Goal: Information Seeking & Learning: Check status

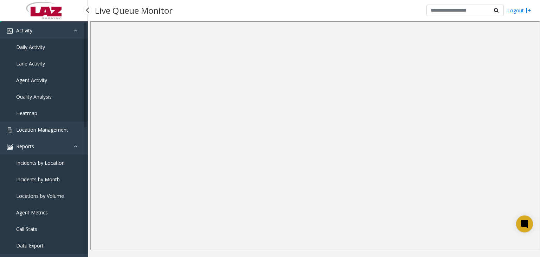
scroll to position [70, 0]
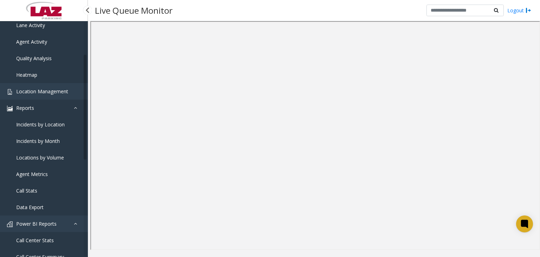
click at [75, 108] on icon at bounding box center [77, 107] width 7 height 5
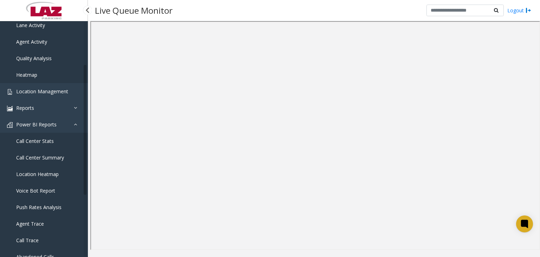
click at [35, 140] on span "Call Center Stats" at bounding box center [35, 141] width 38 height 7
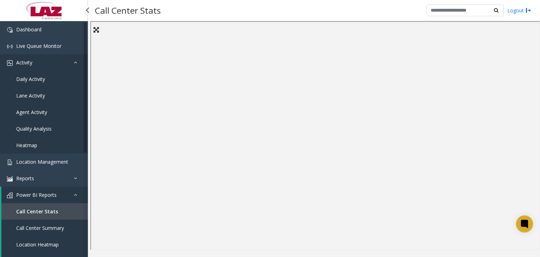
click at [31, 60] on span "Activity" at bounding box center [24, 62] width 16 height 7
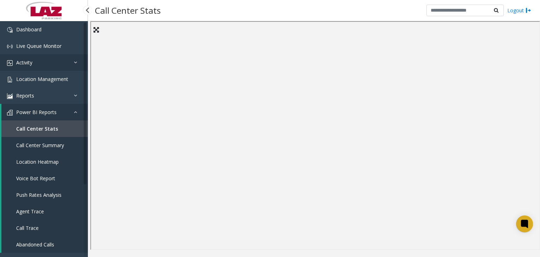
click at [28, 62] on span "Activity" at bounding box center [24, 62] width 16 height 7
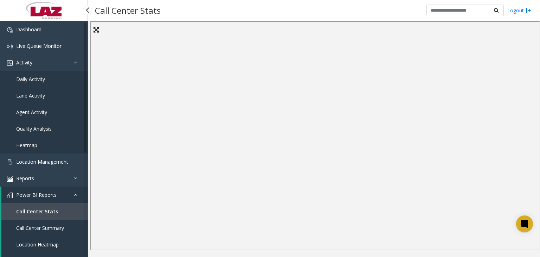
click at [31, 79] on span "Daily Activity" at bounding box center [30, 79] width 29 height 7
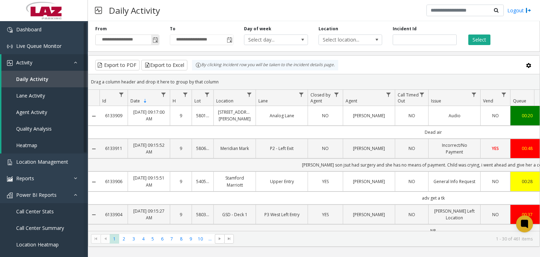
click at [154, 39] on span "Toggle popup" at bounding box center [156, 40] width 6 height 6
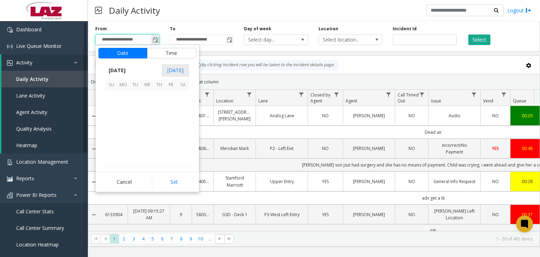
scroll to position [126229, 0]
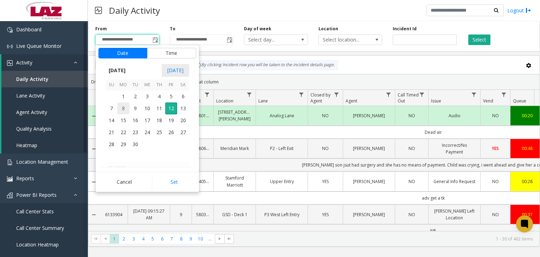
click at [125, 108] on span "8" at bounding box center [123, 108] width 12 height 12
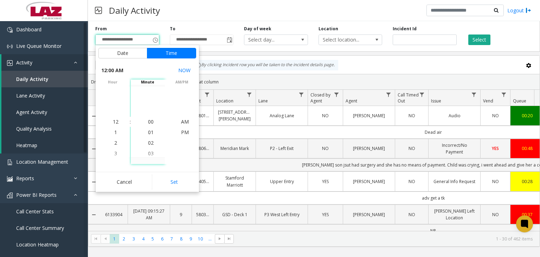
click at [192, 18] on div "Daily Activity Logout" at bounding box center [314, 10] width 452 height 21
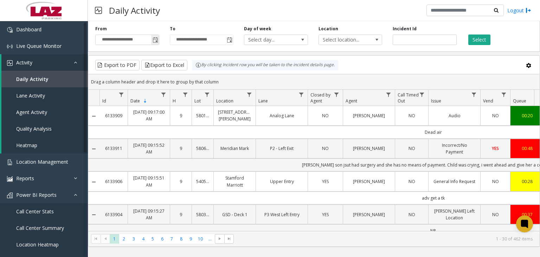
click at [154, 37] on span "Toggle popup" at bounding box center [155, 39] width 8 height 11
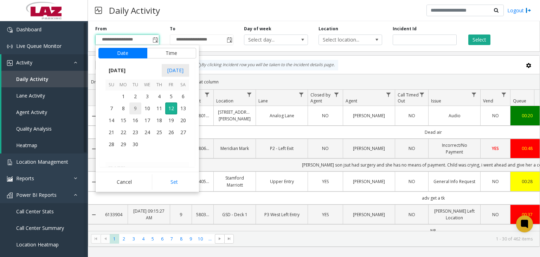
click at [135, 109] on span "9" at bounding box center [135, 108] width 12 height 12
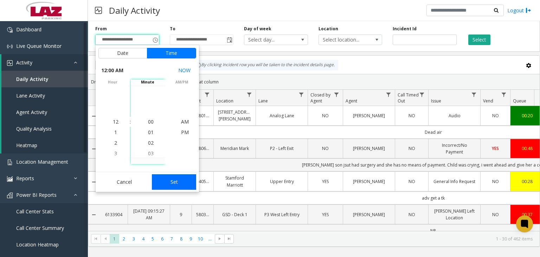
click at [177, 184] on button "Set" at bounding box center [174, 181] width 44 height 15
type input "**********"
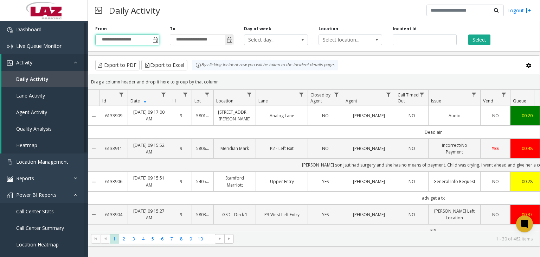
click at [229, 41] on span "Toggle popup" at bounding box center [230, 40] width 6 height 6
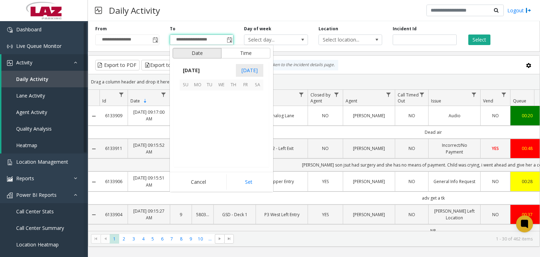
scroll to position [11, 0]
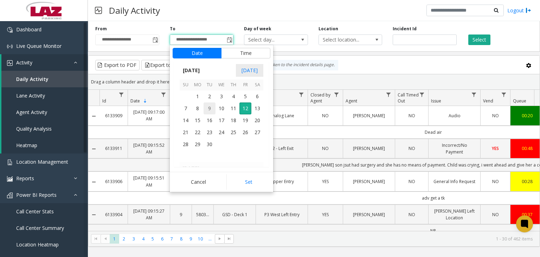
click at [210, 108] on span "9" at bounding box center [210, 108] width 12 height 12
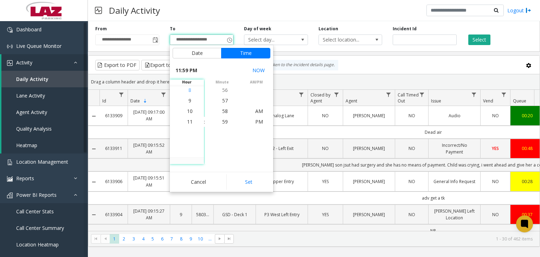
click at [190, 89] on li "8" at bounding box center [190, 90] width 25 height 11
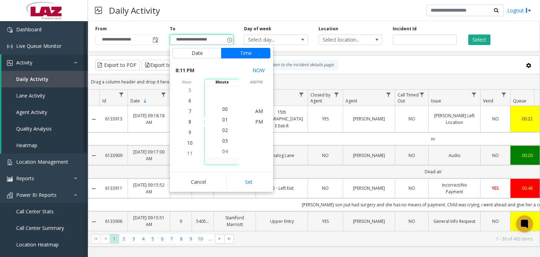
scroll to position [0, 0]
click at [222, 121] on span "00" at bounding box center [225, 121] width 6 height 7
click at [260, 111] on span "AM" at bounding box center [259, 111] width 8 height 7
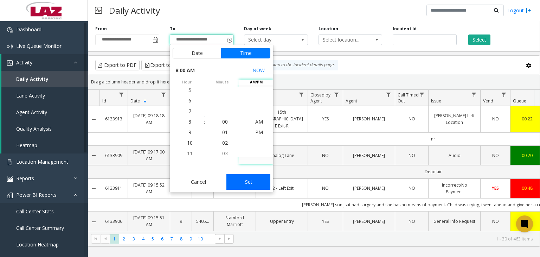
click at [245, 180] on button "Set" at bounding box center [248, 181] width 44 height 15
type input "**********"
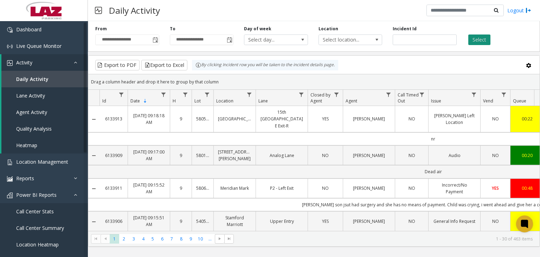
click at [483, 39] on button "Select" at bounding box center [479, 39] width 22 height 11
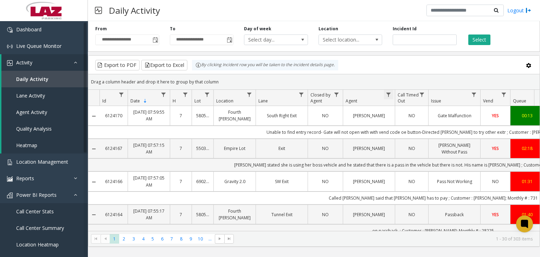
click at [389, 95] on span "Data table" at bounding box center [389, 95] width 6 height 6
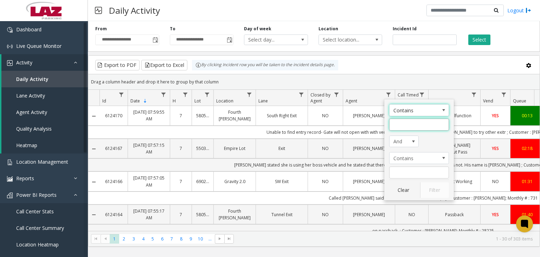
click at [398, 127] on input "Agent Filter" at bounding box center [419, 125] width 60 height 12
type input "****"
click button "Filter" at bounding box center [434, 189] width 29 height 15
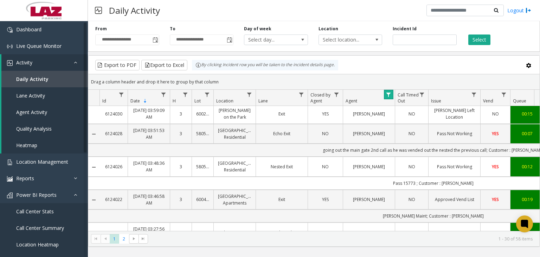
scroll to position [775, 0]
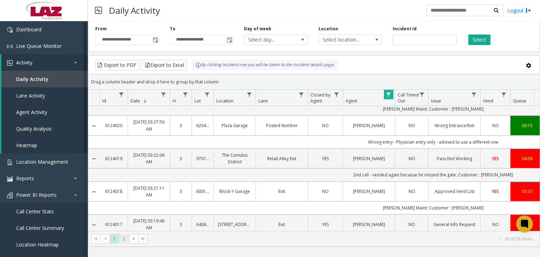
click at [125, 238] on span "2" at bounding box center [123, 238] width 9 height 9
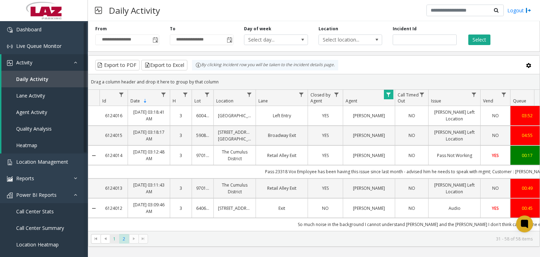
click at [112, 241] on span "1" at bounding box center [114, 238] width 9 height 9
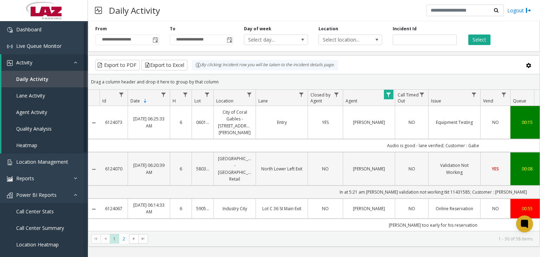
scroll to position [281, 0]
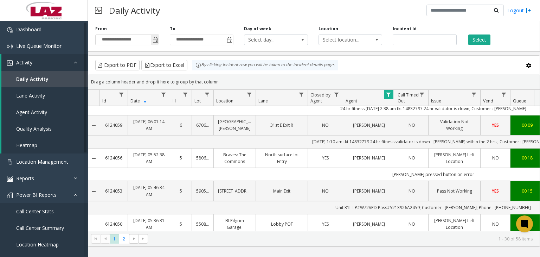
click at [154, 40] on span "Toggle popup" at bounding box center [156, 40] width 6 height 6
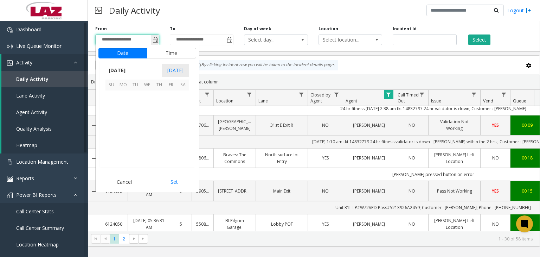
scroll to position [126229, 0]
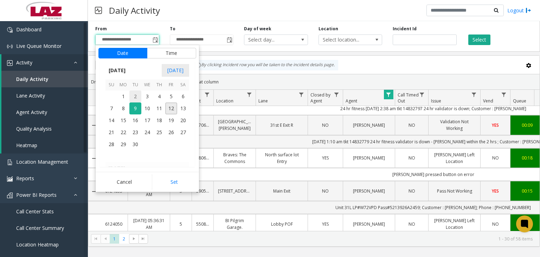
click at [136, 93] on span "2" at bounding box center [135, 96] width 12 height 12
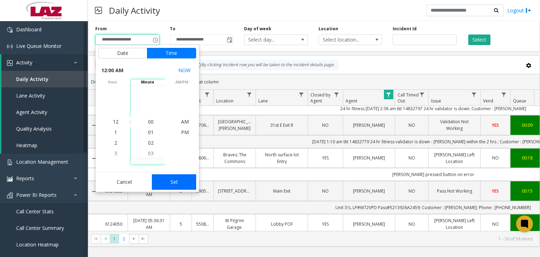
click at [168, 184] on button "Set" at bounding box center [174, 181] width 44 height 15
type input "**********"
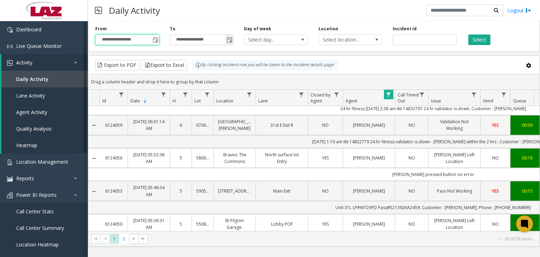
click at [229, 42] on span "Toggle popup" at bounding box center [230, 40] width 6 height 6
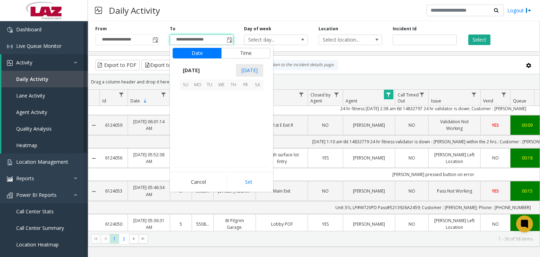
scroll to position [84, 0]
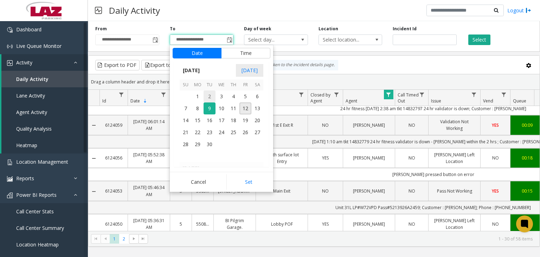
click at [210, 98] on span "2" at bounding box center [210, 96] width 12 height 12
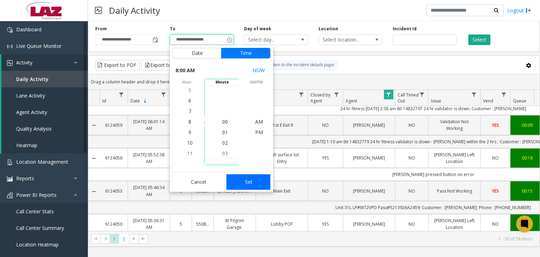
click at [242, 184] on button "Set" at bounding box center [248, 181] width 44 height 15
type input "**********"
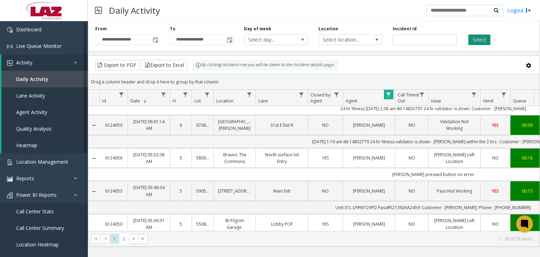
click at [472, 38] on button "Select" at bounding box center [479, 39] width 22 height 11
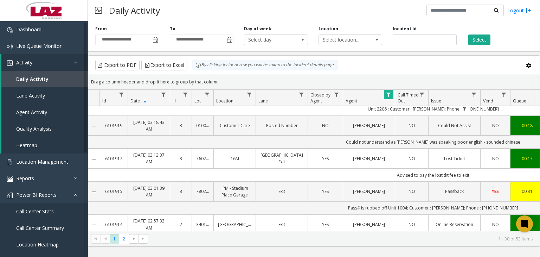
scroll to position [716, 0]
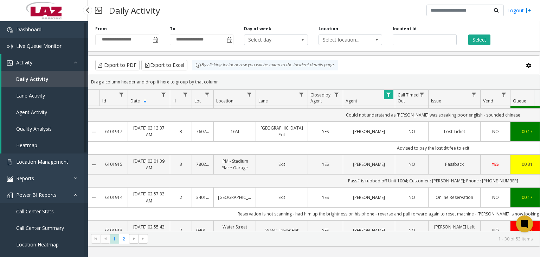
click at [44, 44] on span "Live Queue Monitor" at bounding box center [38, 46] width 45 height 7
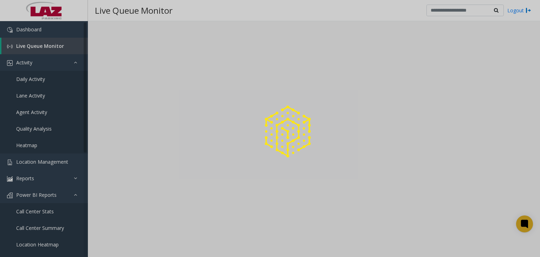
click at [28, 62] on div at bounding box center [270, 128] width 540 height 257
click at [34, 79] on div at bounding box center [270, 128] width 540 height 257
click at [41, 79] on div at bounding box center [270, 128] width 540 height 257
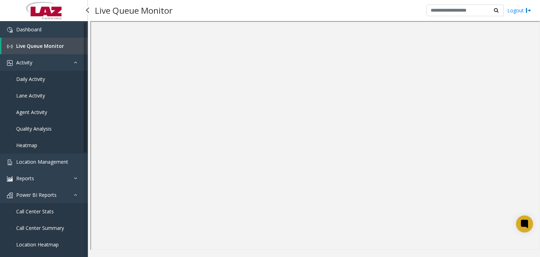
click at [41, 77] on span "Daily Activity" at bounding box center [30, 79] width 29 height 7
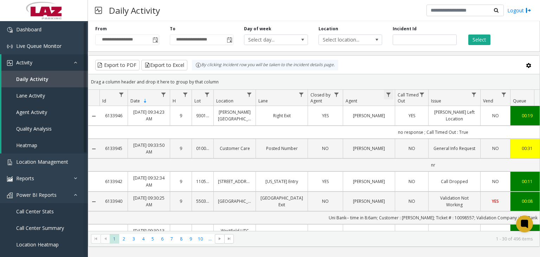
click at [387, 95] on span "Data table" at bounding box center [389, 95] width 6 height 6
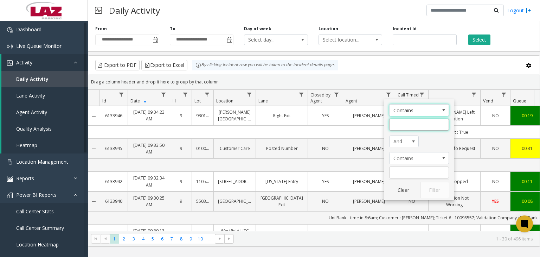
click at [402, 125] on input "Agent Filter" at bounding box center [419, 125] width 60 height 12
type input "*******"
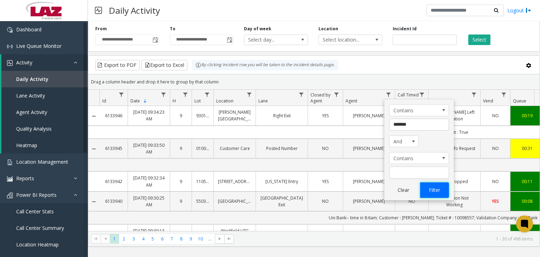
click at [438, 196] on button "Filter" at bounding box center [434, 189] width 29 height 15
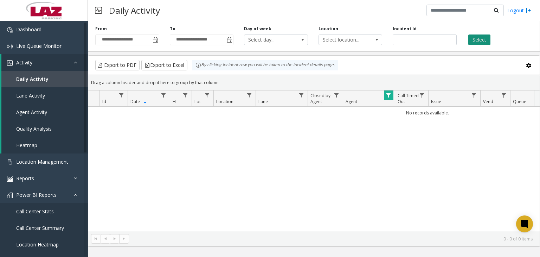
click at [474, 40] on button "Select" at bounding box center [479, 39] width 22 height 11
click at [388, 97] on span "Data table" at bounding box center [389, 95] width 6 height 6
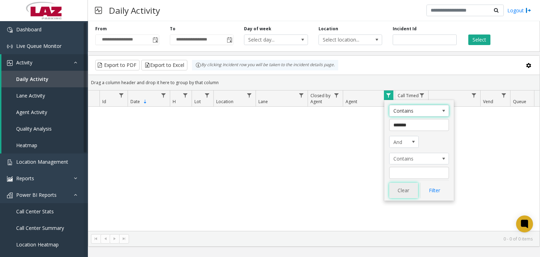
click at [404, 191] on button "Clear" at bounding box center [403, 190] width 29 height 15
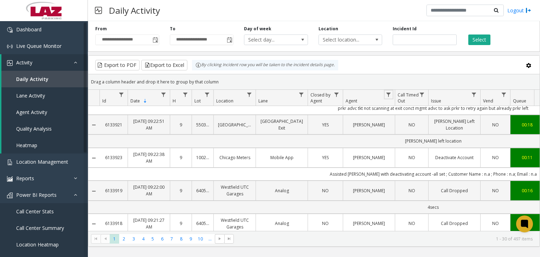
scroll to position [841, 0]
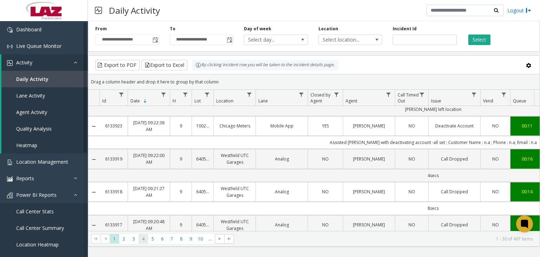
click at [143, 242] on span "4" at bounding box center [143, 238] width 9 height 9
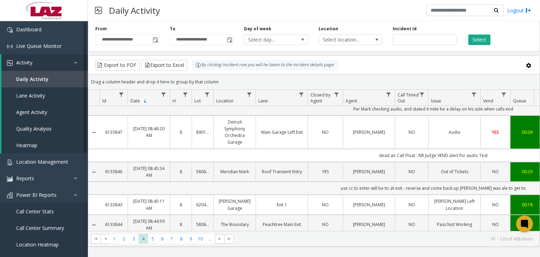
scroll to position [281, 0]
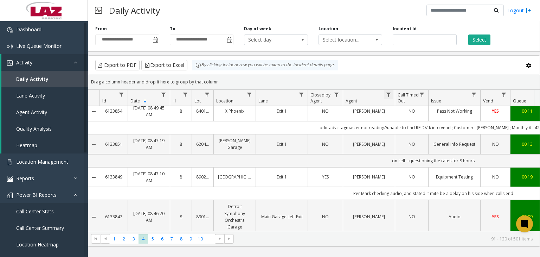
click at [388, 96] on span "Data table" at bounding box center [389, 95] width 6 height 6
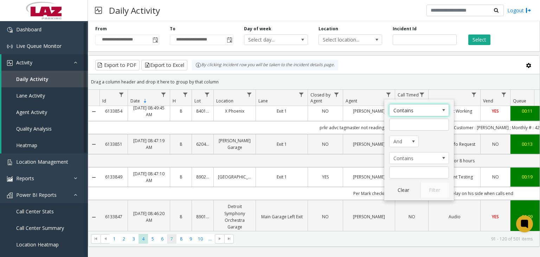
click at [173, 240] on span "7" at bounding box center [171, 238] width 9 height 9
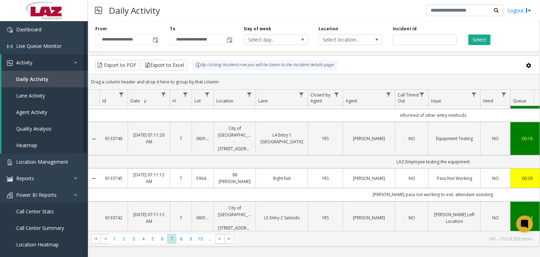
scroll to position [815, 0]
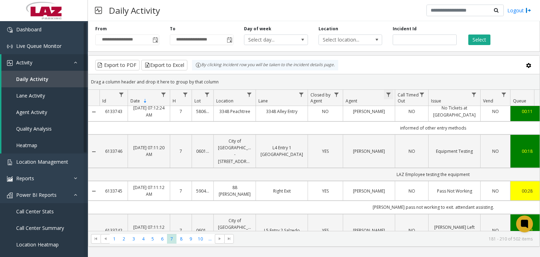
click at [387, 93] on span "Data table" at bounding box center [389, 95] width 6 height 6
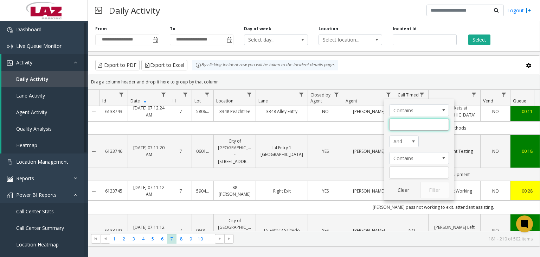
click at [401, 126] on input "Agent Filter" at bounding box center [419, 125] width 60 height 12
type input "*******"
click at [435, 190] on button "Filter" at bounding box center [434, 189] width 29 height 15
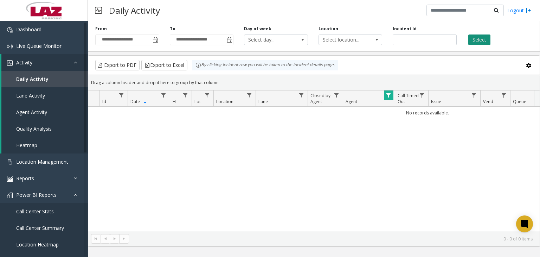
click at [479, 40] on button "Select" at bounding box center [479, 39] width 22 height 11
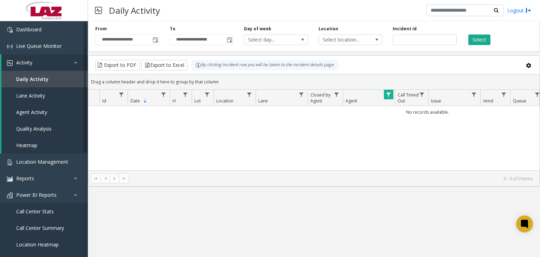
click at [386, 94] on span "Data table" at bounding box center [389, 95] width 6 height 6
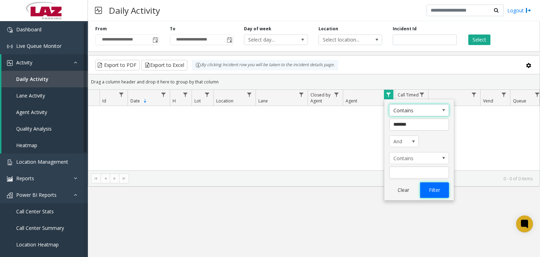
click at [432, 192] on button "Filter" at bounding box center [434, 189] width 29 height 15
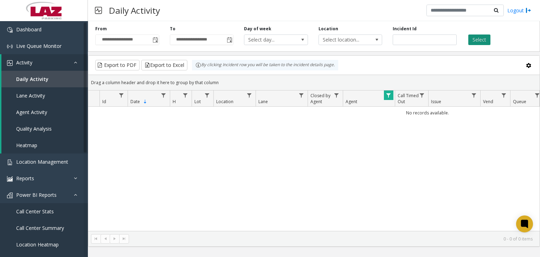
click at [483, 40] on button "Select" at bounding box center [479, 39] width 22 height 11
